Goal: Transaction & Acquisition: Purchase product/service

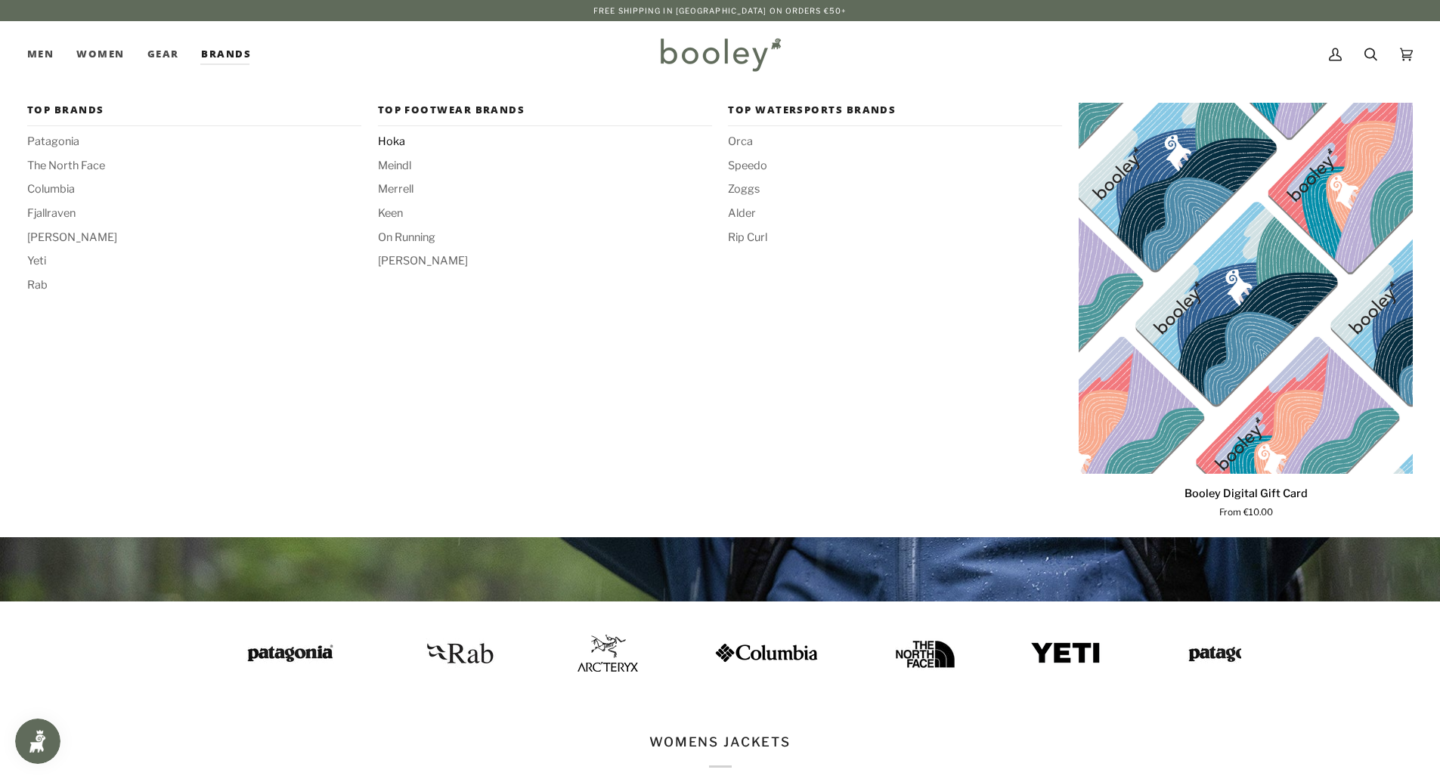
click at [391, 135] on span "Hoka" at bounding box center [545, 142] width 334 height 17
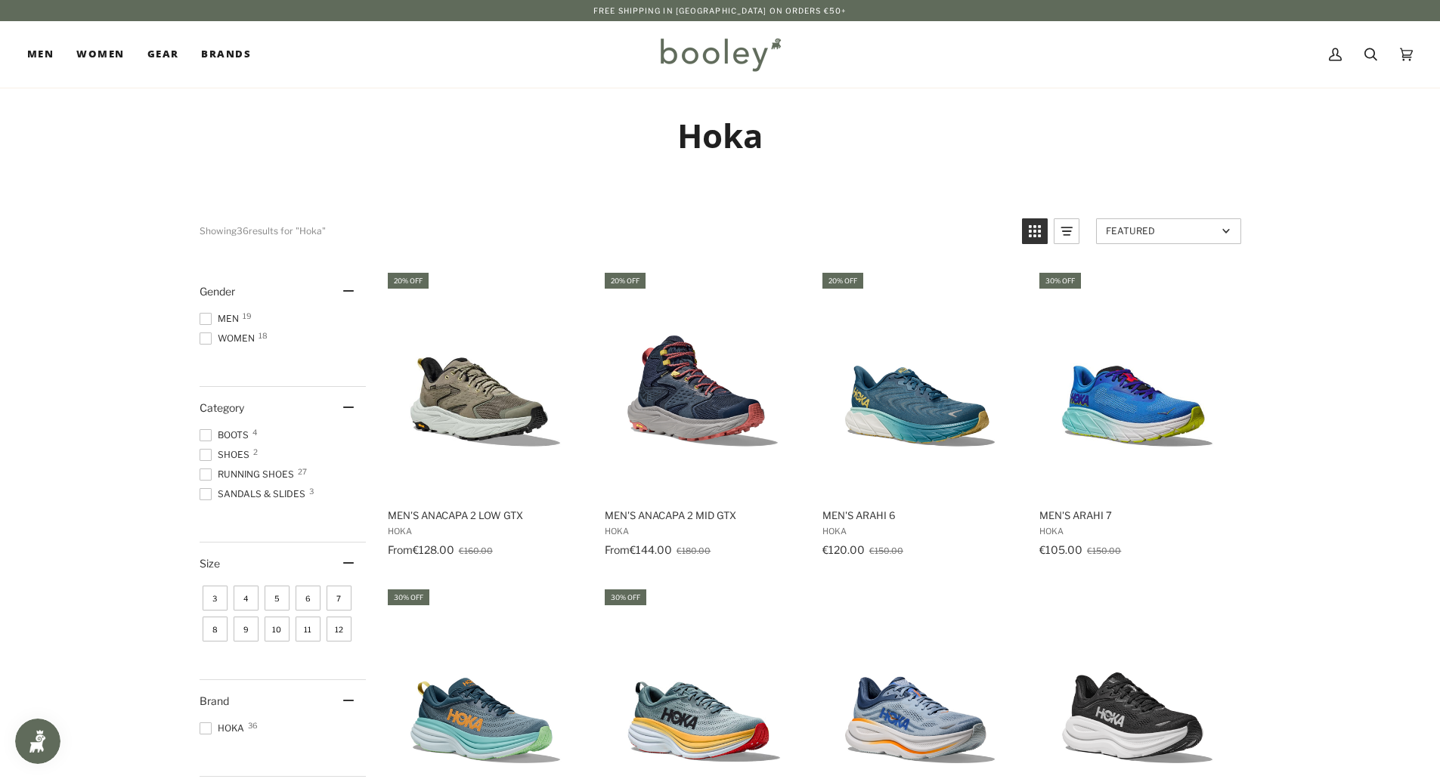
click at [241, 332] on span "Women 18" at bounding box center [229, 339] width 60 height 14
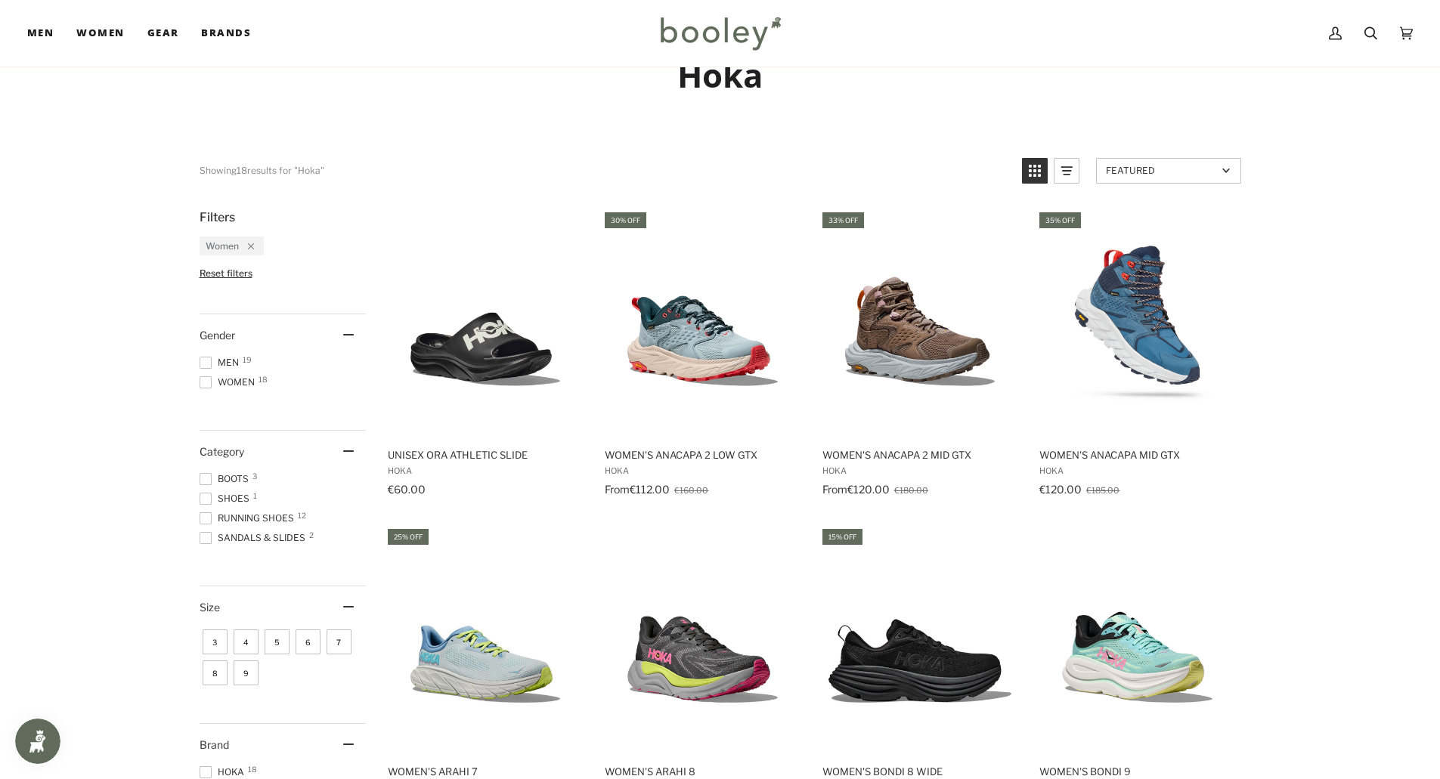
scroll to position [76, 0]
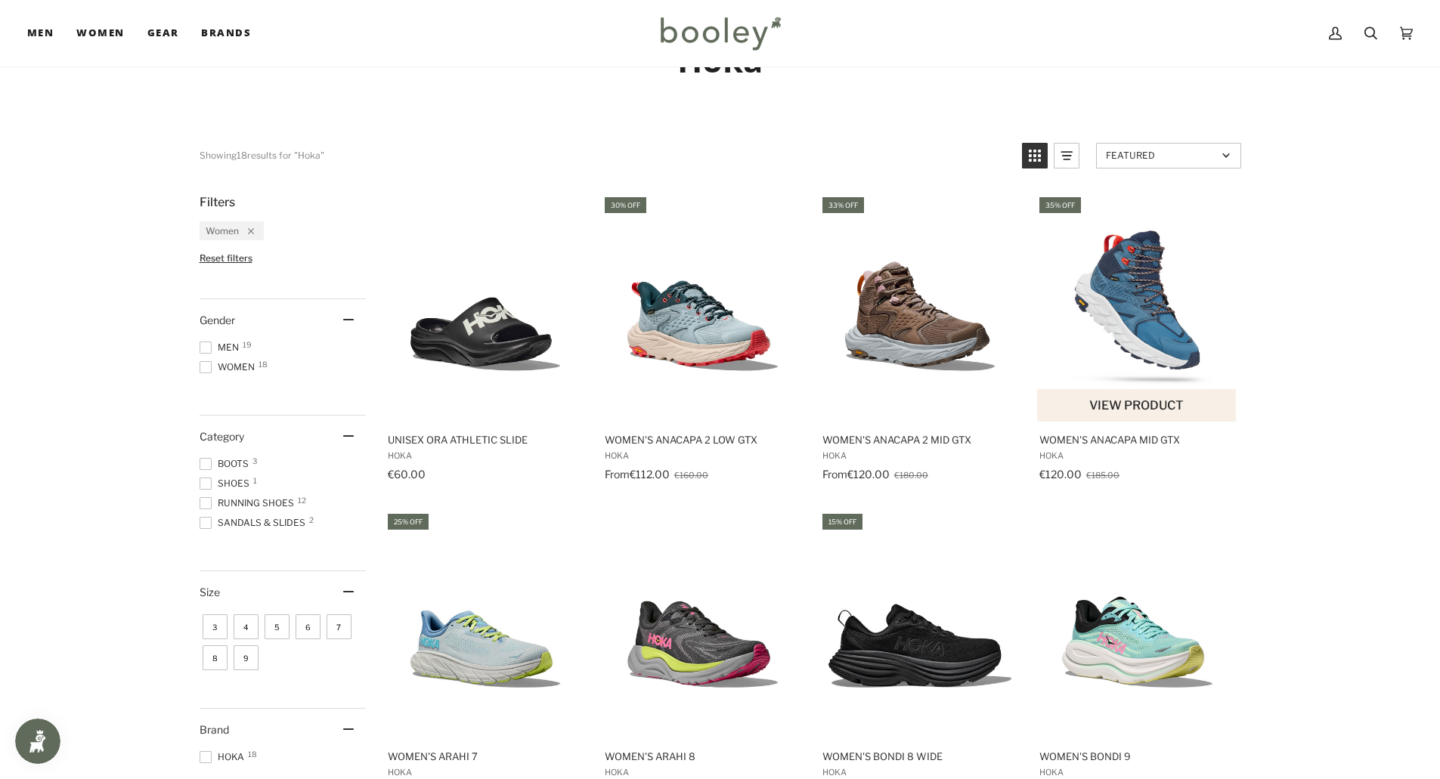
click at [1197, 302] on img "Women's Anacapa Mid GTX" at bounding box center [1137, 308] width 200 height 200
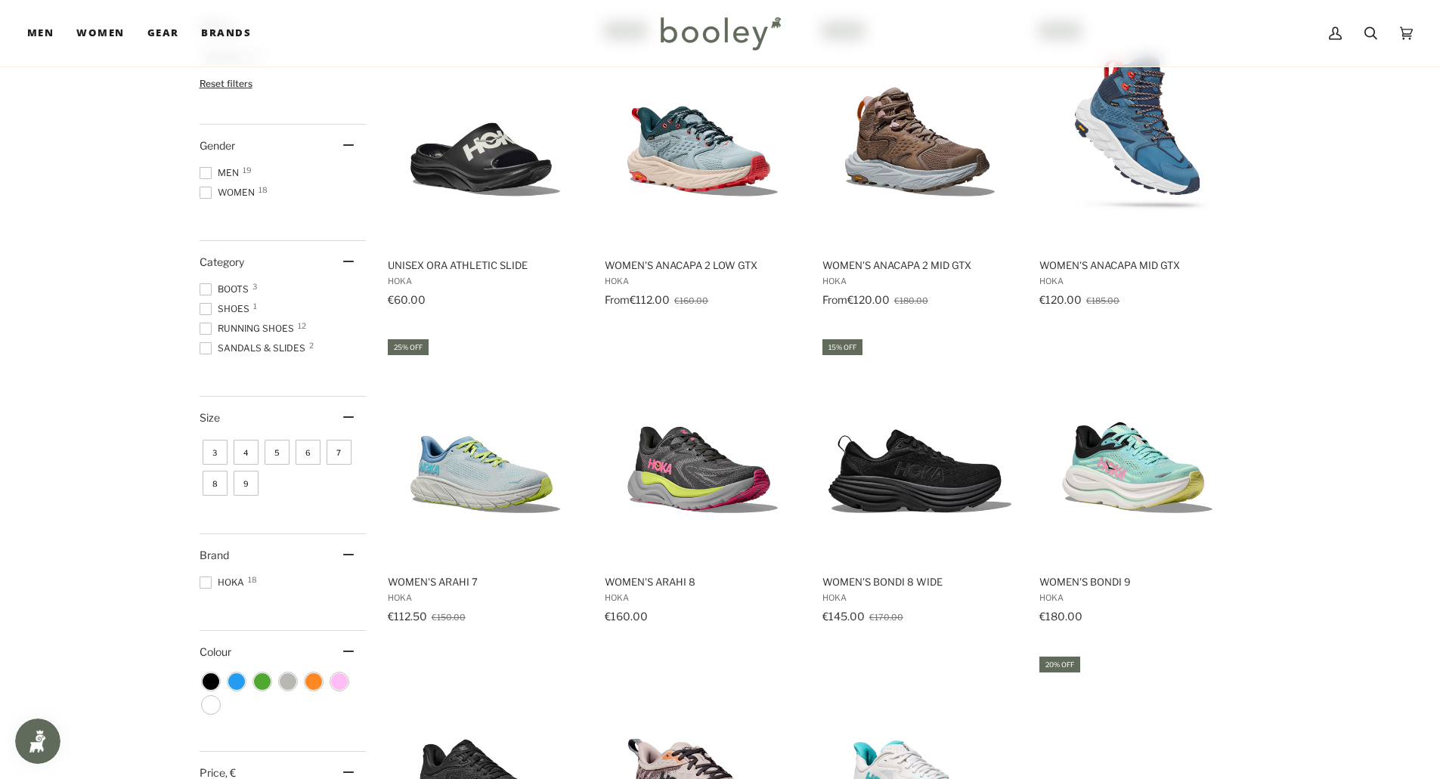
scroll to position [227, 0]
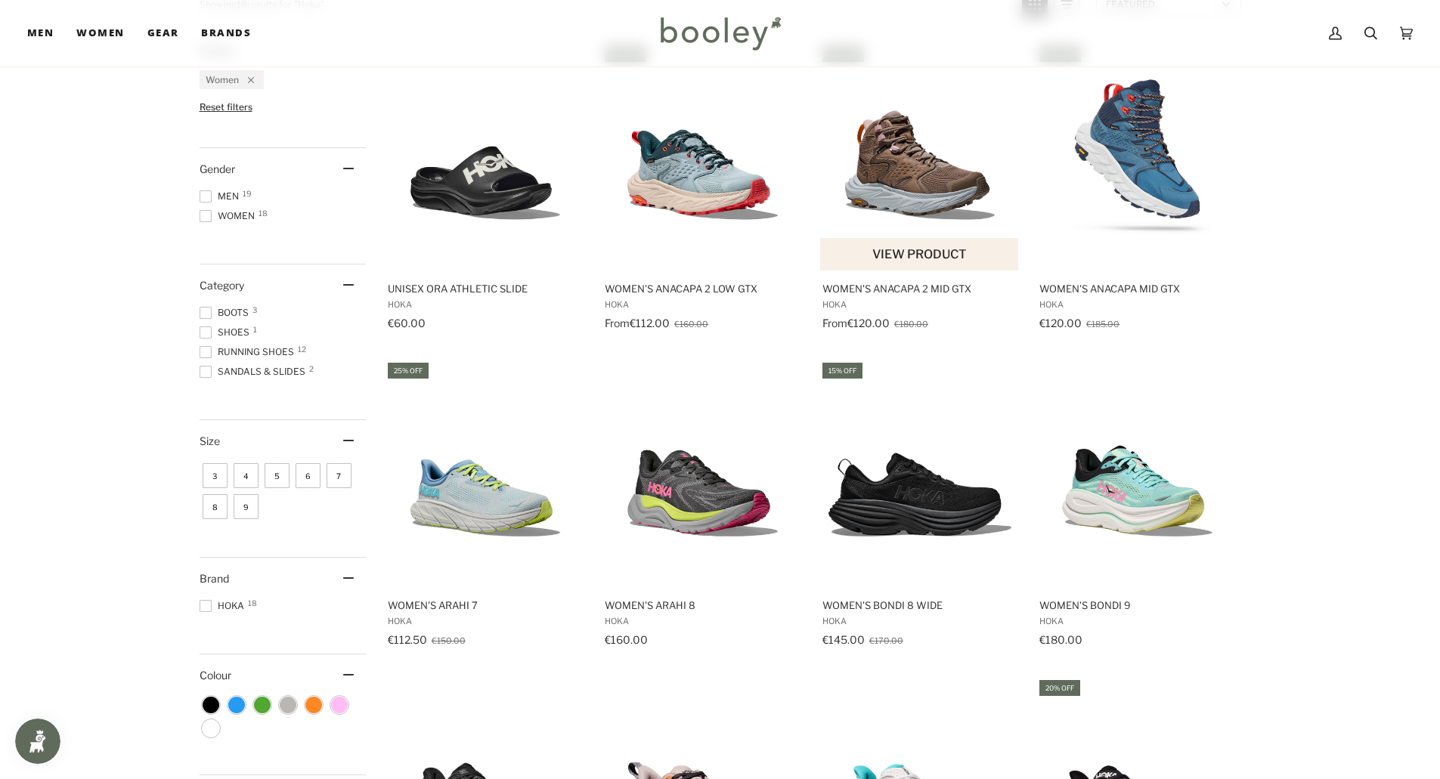
click at [907, 153] on img "Women's Anacapa 2 Mid GTX" at bounding box center [920, 157] width 200 height 200
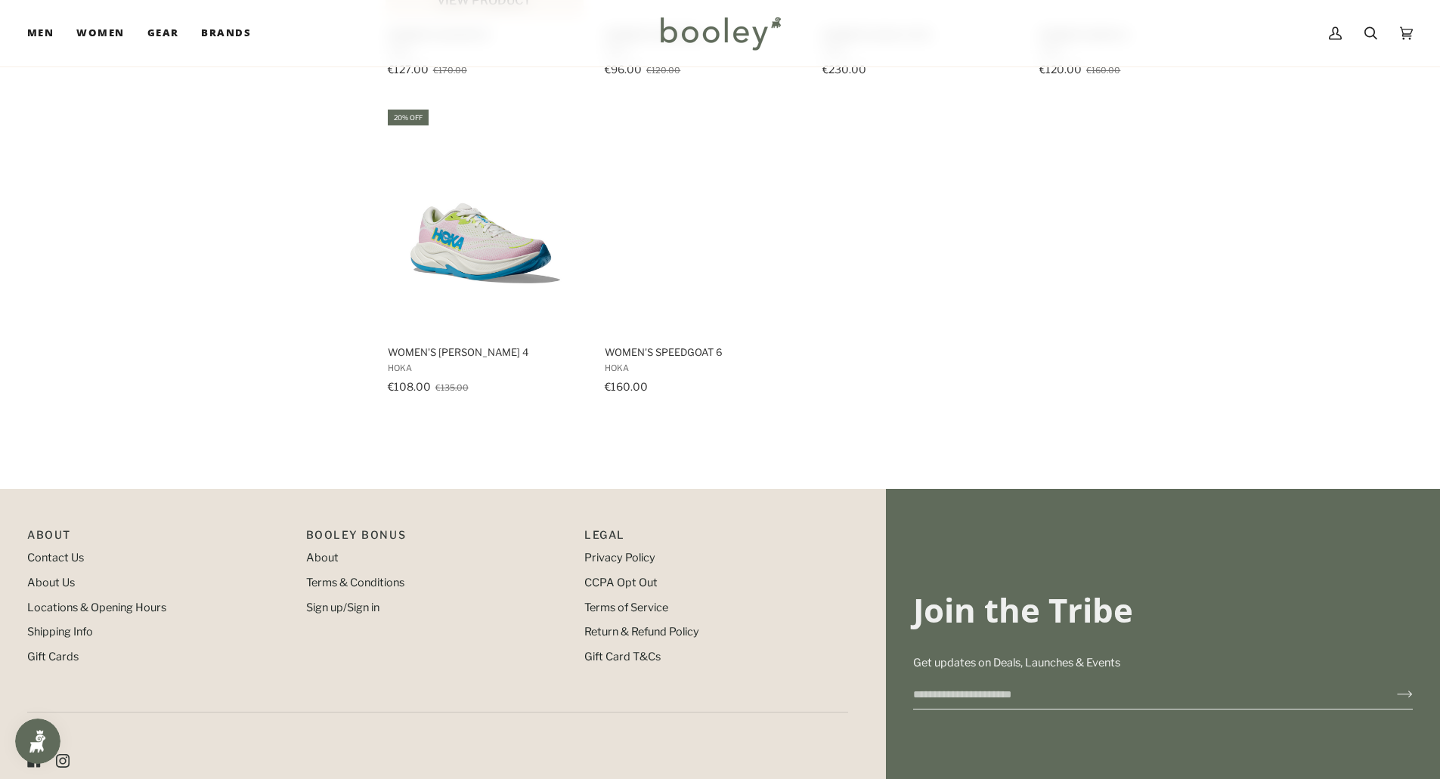
scroll to position [1436, 0]
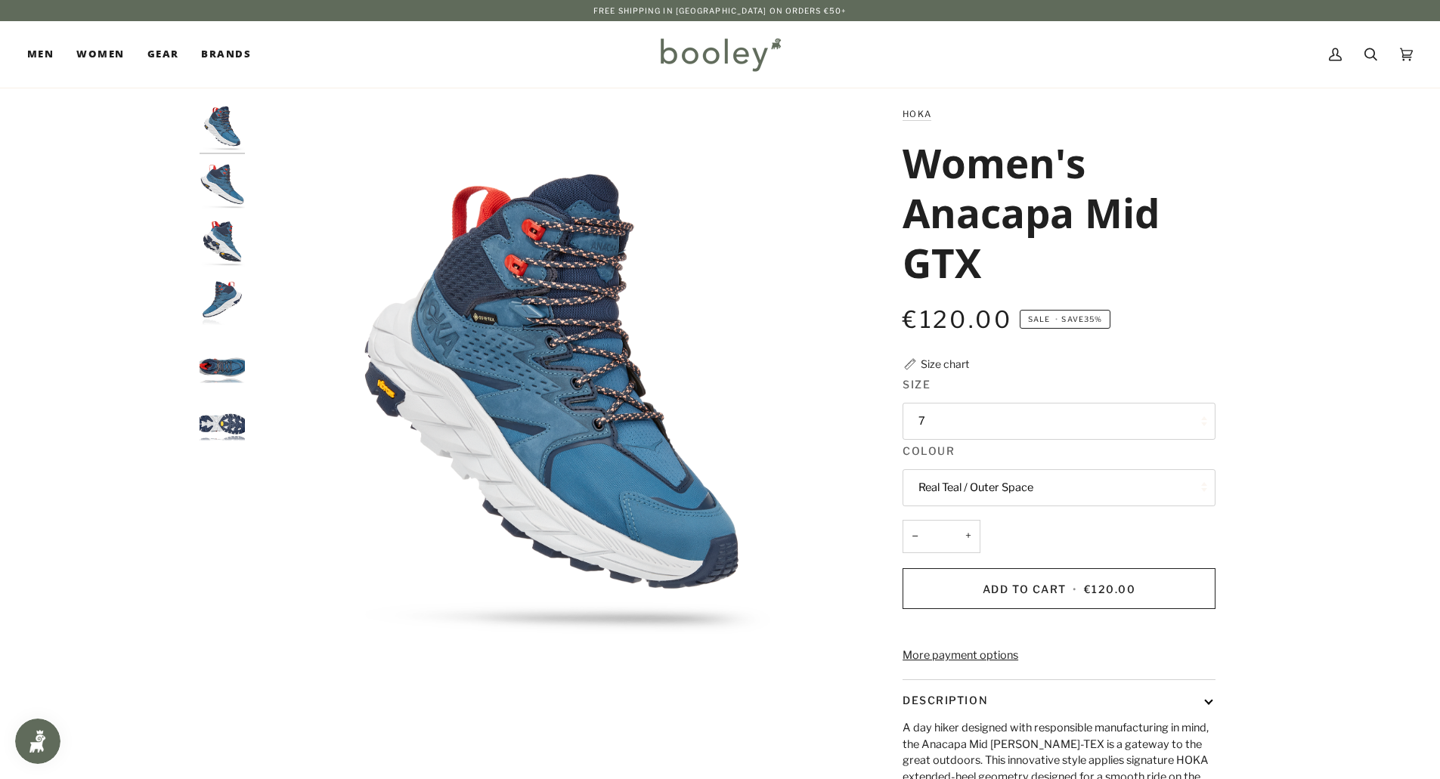
click at [935, 410] on button "7" at bounding box center [1058, 421] width 313 height 37
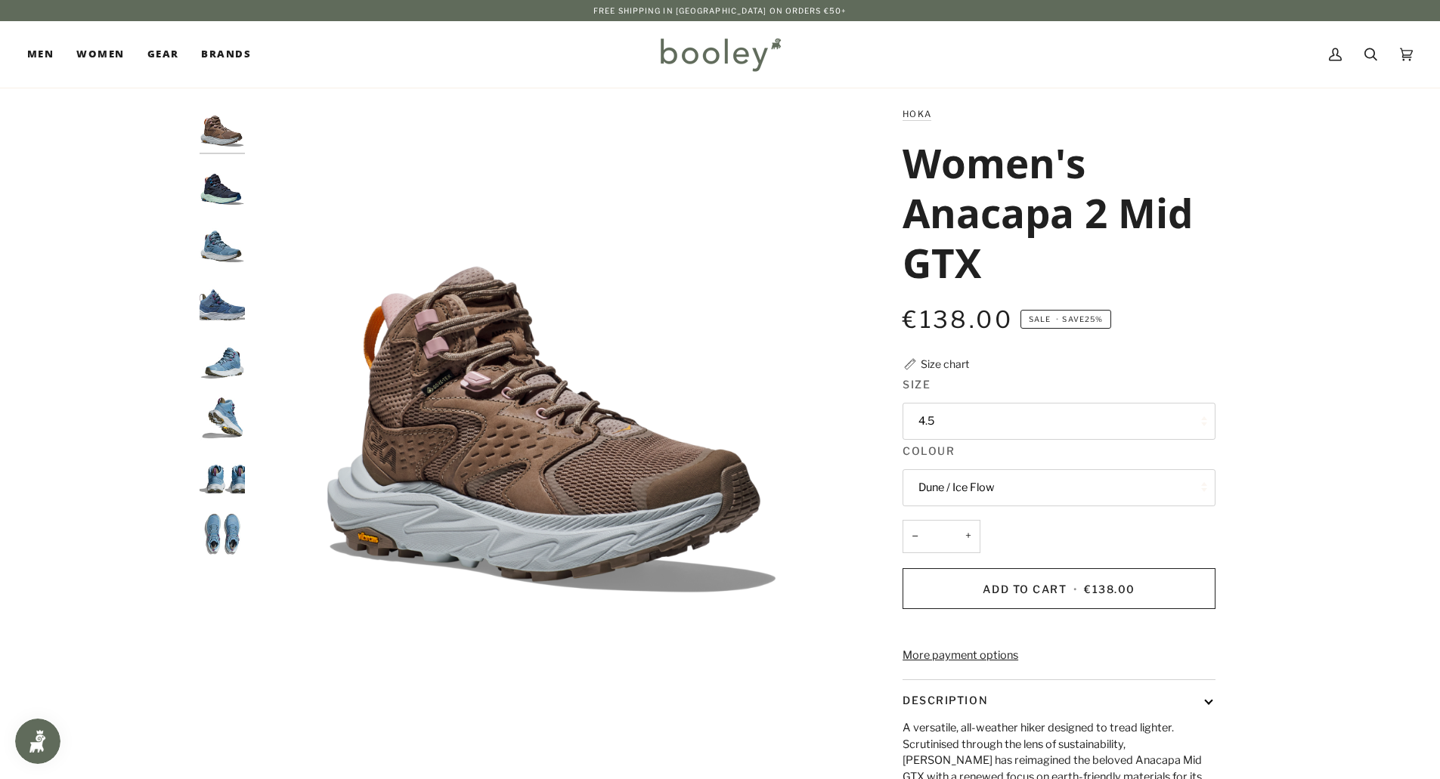
click at [967, 411] on button "4.5" at bounding box center [1058, 421] width 313 height 37
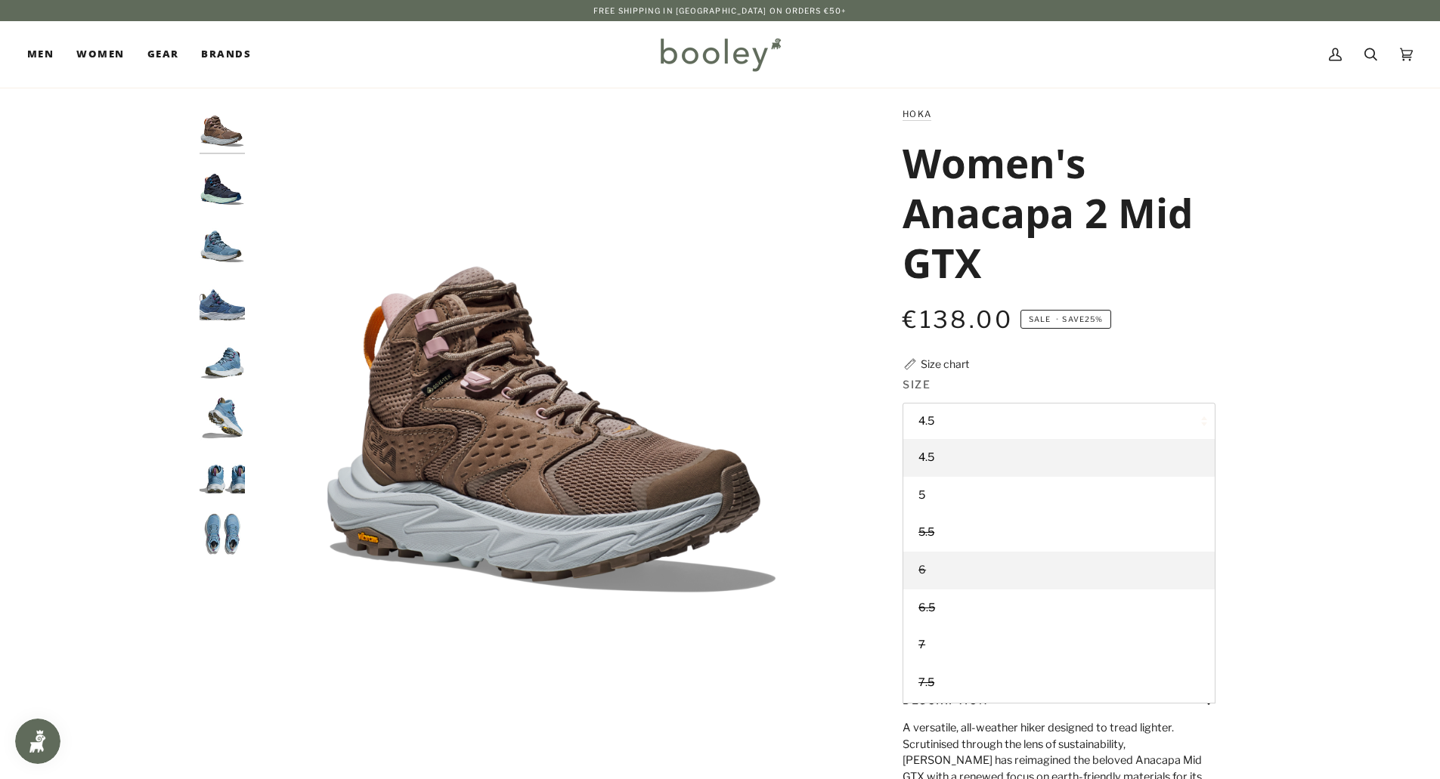
click at [941, 576] on link "6" at bounding box center [1058, 571] width 311 height 38
click at [229, 254] on img "Hoka Women's Anacapa 2 Mid GTX Dusk / Illusion - Booley Galway" at bounding box center [221, 243] width 45 height 45
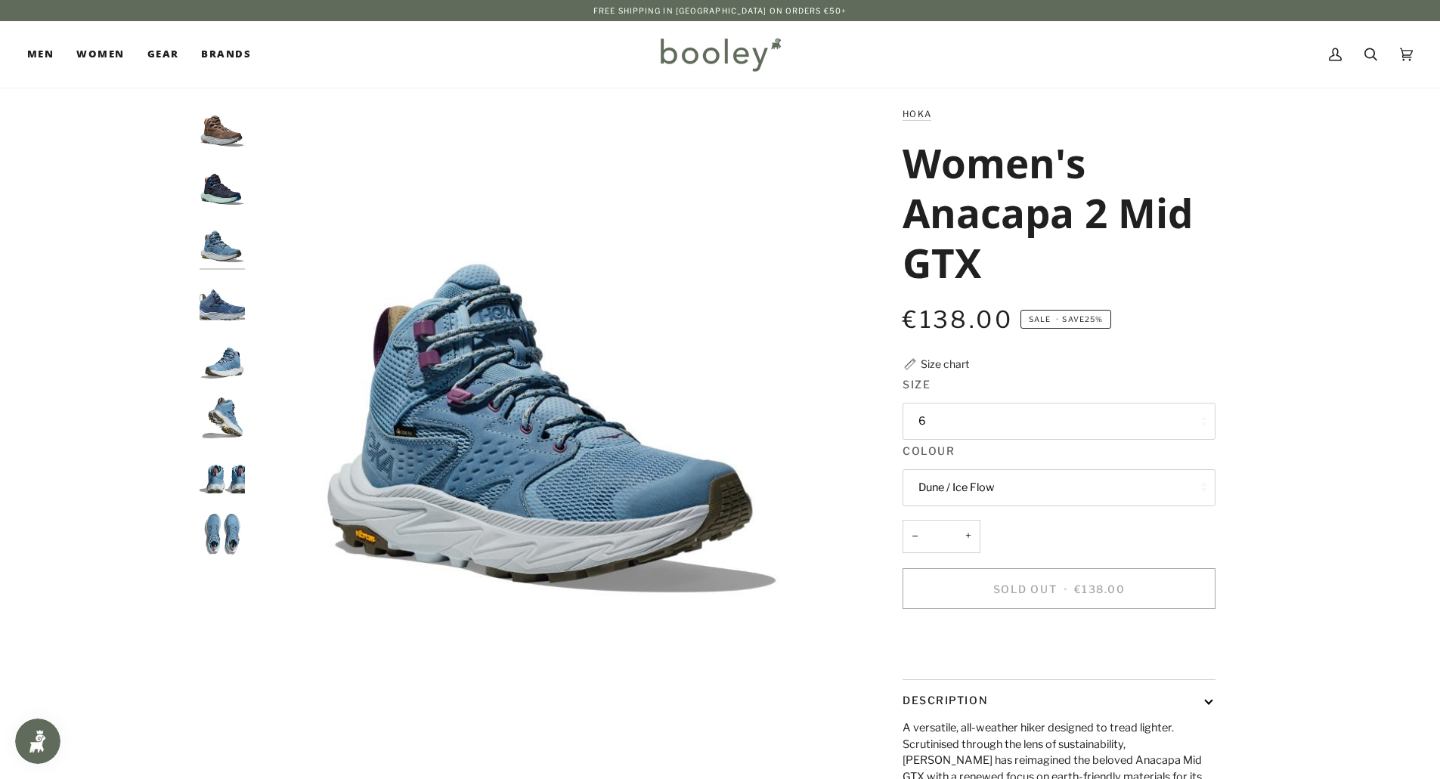
click at [220, 193] on img "Hoka Women's Anacapa 2 Mid GTX Varsity Navy / Aqua Breeze - Booley Galway" at bounding box center [221, 186] width 45 height 45
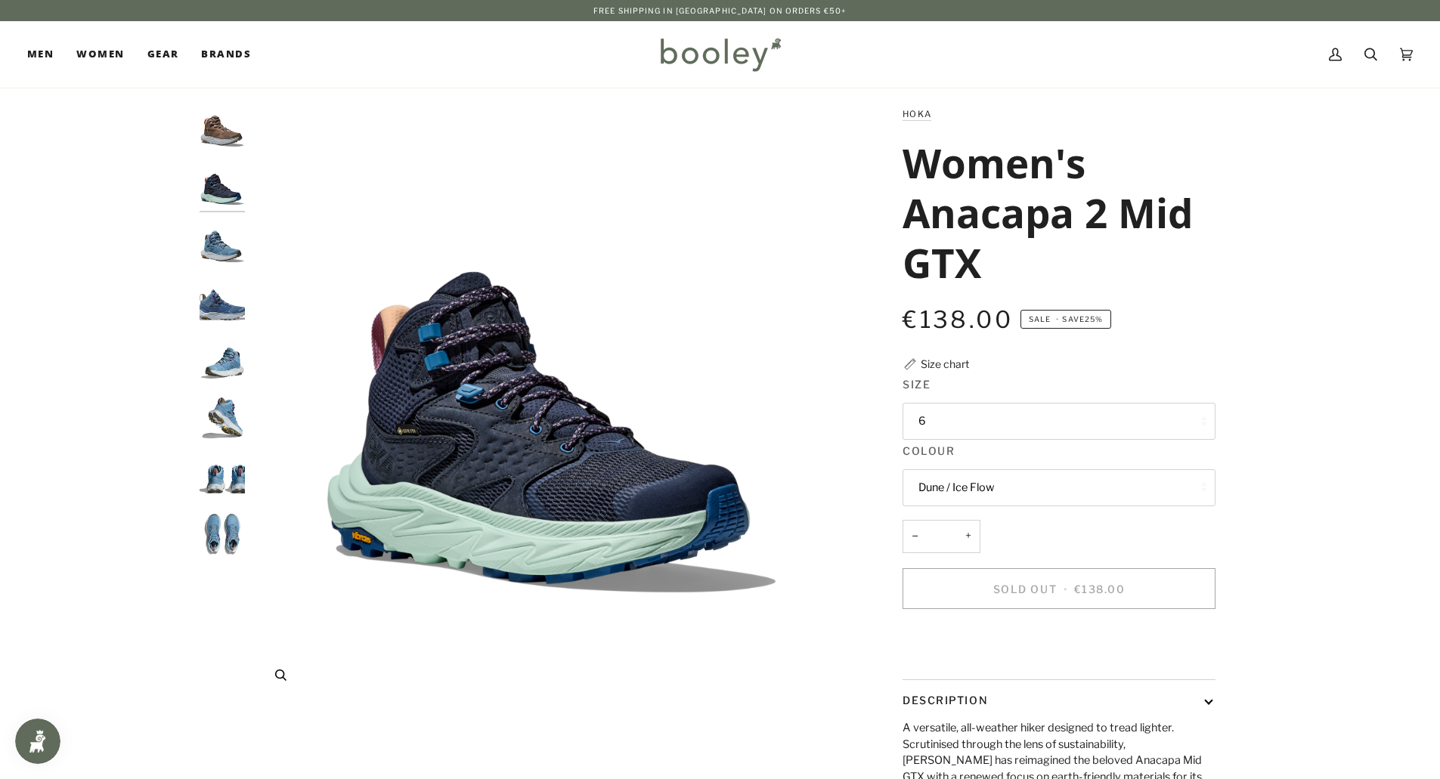
click at [506, 450] on img "Hoka Women's Anacapa 2 Mid GTX Varsity Navy / Aqua Breeze - Booley Galway" at bounding box center [551, 405] width 598 height 598
click at [1010, 494] on button "Dune / Ice Flow" at bounding box center [1058, 487] width 313 height 37
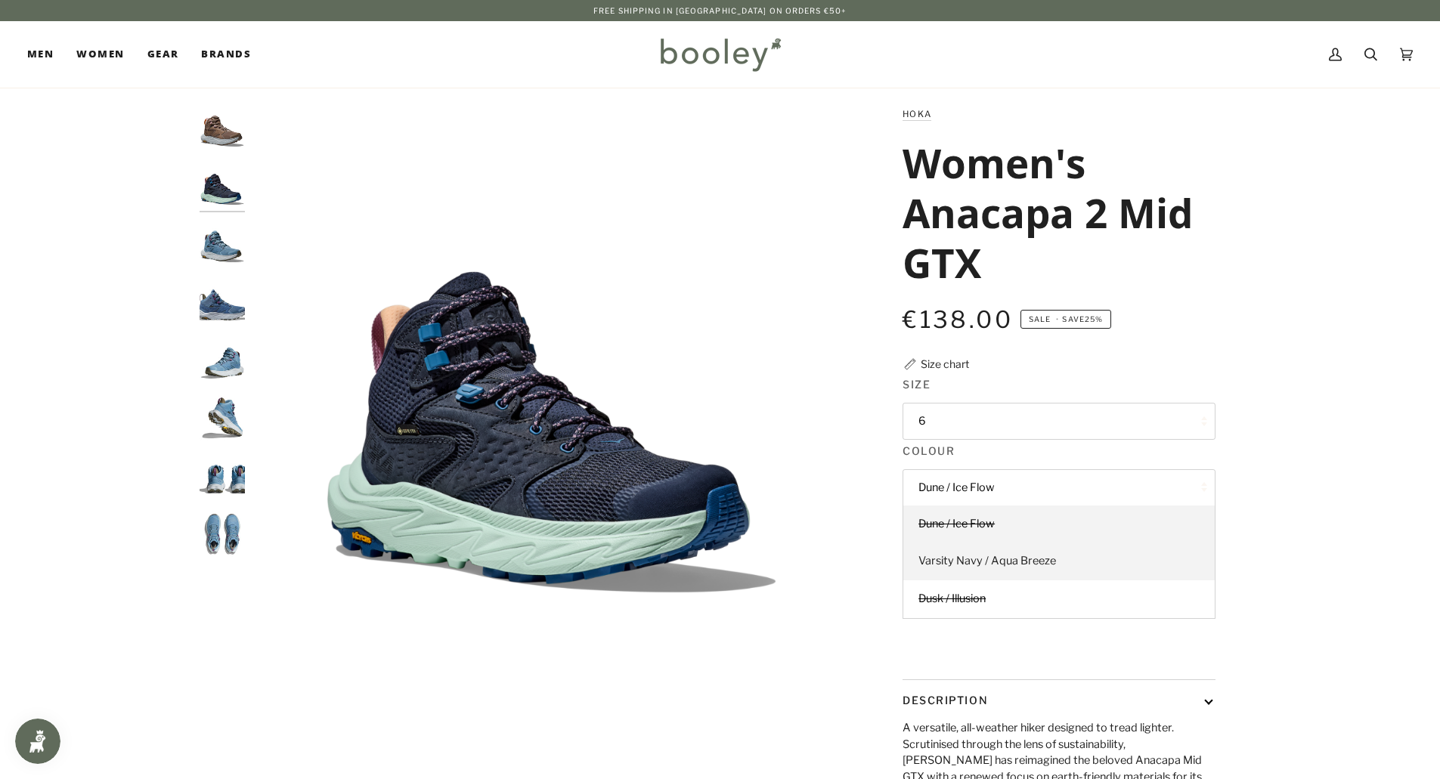
click at [1068, 564] on link "Varsity Navy / Aqua Breeze" at bounding box center [1058, 562] width 311 height 38
